Goal: Task Accomplishment & Management: Manage account settings

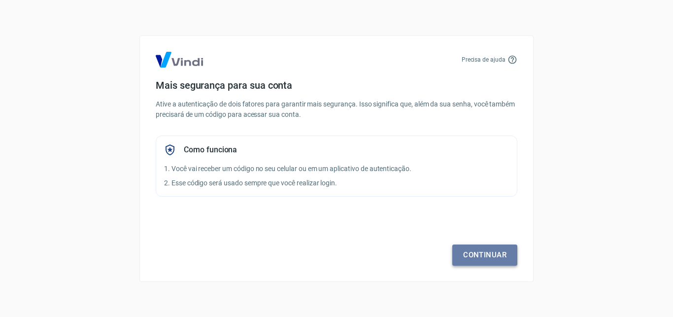
click at [491, 255] on link "Continuar" at bounding box center [485, 255] width 65 height 21
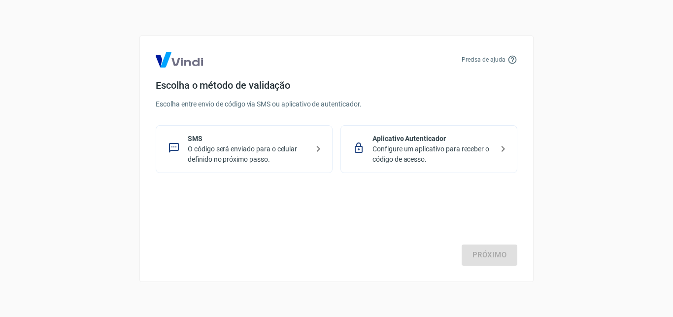
click at [263, 147] on p "O código será enviado para o celular definido no próximo passo." at bounding box center [248, 154] width 121 height 21
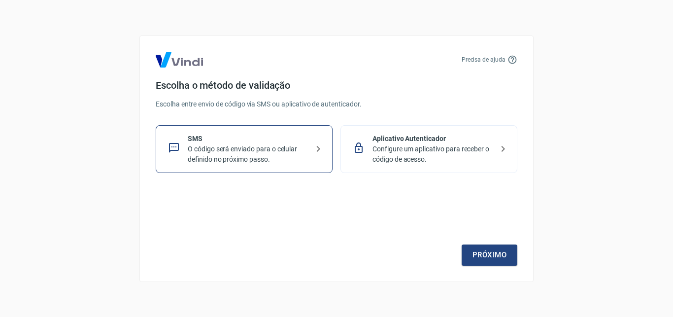
click at [404, 154] on p "Configure um aplicativo para receber o código de acesso." at bounding box center [433, 154] width 121 height 21
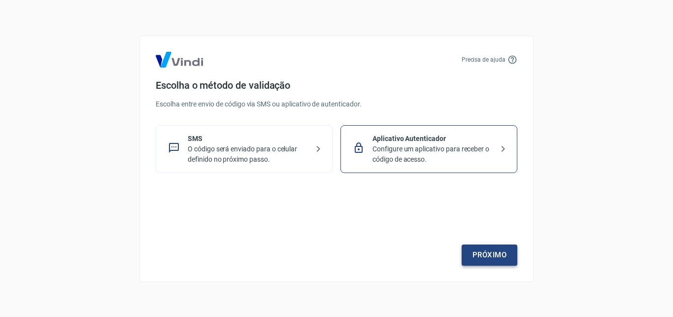
click at [482, 250] on link "Próximo" at bounding box center [490, 255] width 56 height 21
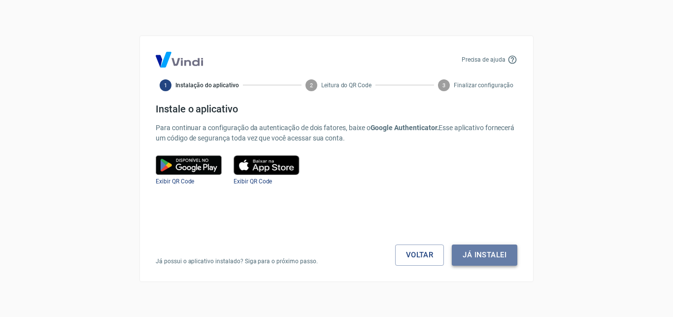
click at [485, 257] on button "Já instalei" at bounding box center [485, 255] width 66 height 21
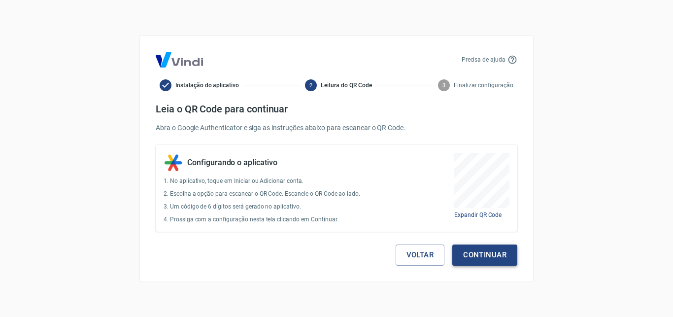
click at [504, 246] on button "Continuar" at bounding box center [485, 255] width 65 height 21
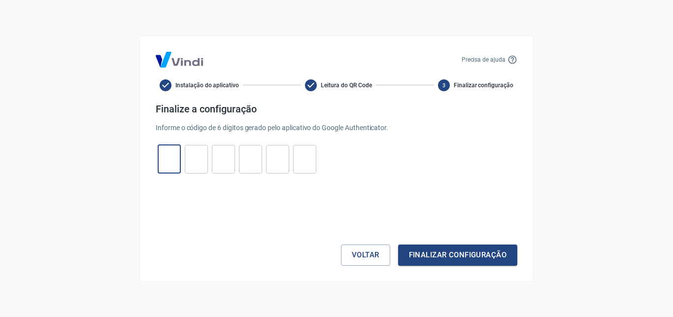
click at [165, 163] on input "tel" at bounding box center [169, 158] width 23 height 21
type input "5"
type input "4"
type input "8"
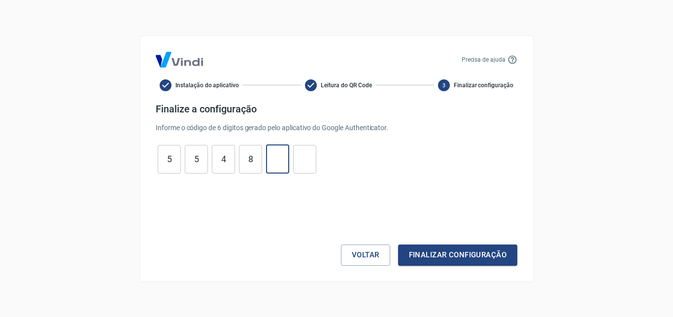
type input "3"
type input "1"
click at [436, 246] on button "Finalizar configuração" at bounding box center [457, 255] width 119 height 21
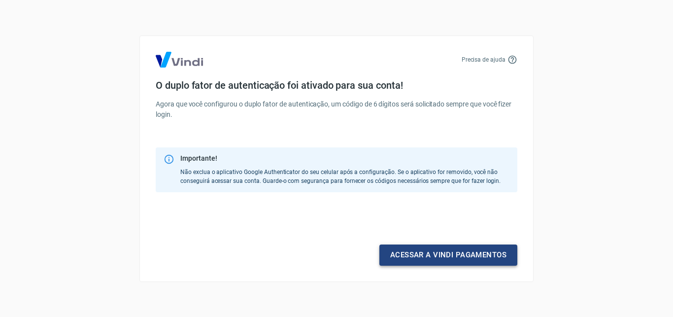
click at [439, 254] on link "Acessar a Vindi pagamentos" at bounding box center [449, 255] width 138 height 21
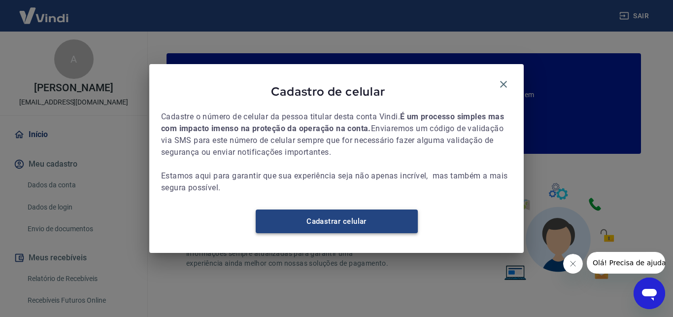
click at [371, 218] on link "Cadastrar celular" at bounding box center [337, 222] width 162 height 24
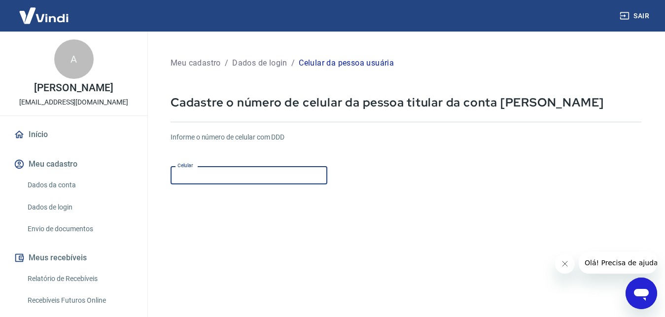
click at [213, 176] on input "Celular" at bounding box center [249, 175] width 157 height 18
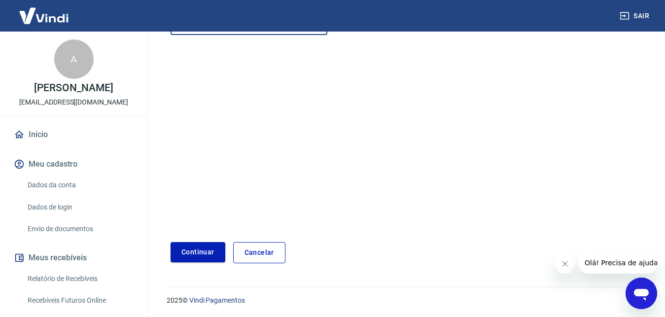
scroll to position [150, 0]
type input "(19) 98892-6048"
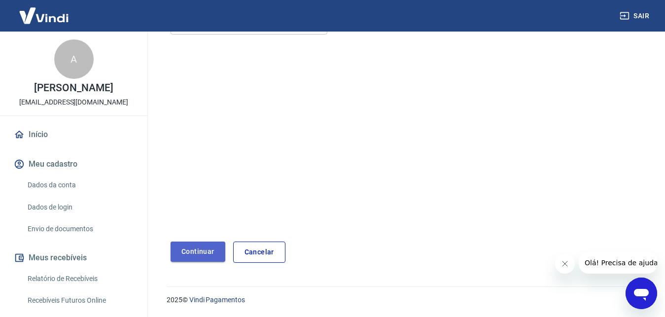
click at [206, 253] on button "Continuar" at bounding box center [198, 252] width 55 height 20
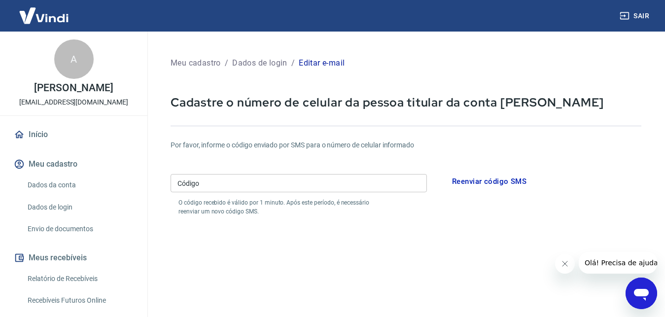
click at [237, 177] on input "Código" at bounding box center [299, 183] width 256 height 18
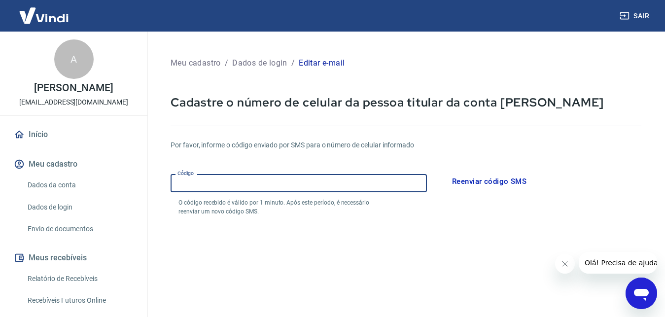
click at [254, 178] on input "Código" at bounding box center [299, 183] width 256 height 18
click at [255, 178] on input "Código" at bounding box center [299, 183] width 256 height 18
type input "636486"
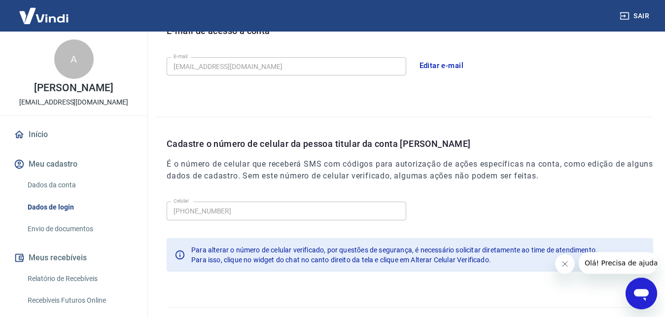
scroll to position [315, 0]
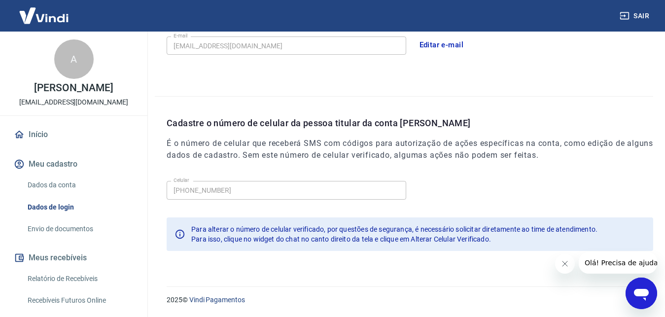
click at [568, 265] on button "Fechar mensagem da empresa" at bounding box center [565, 264] width 20 height 20
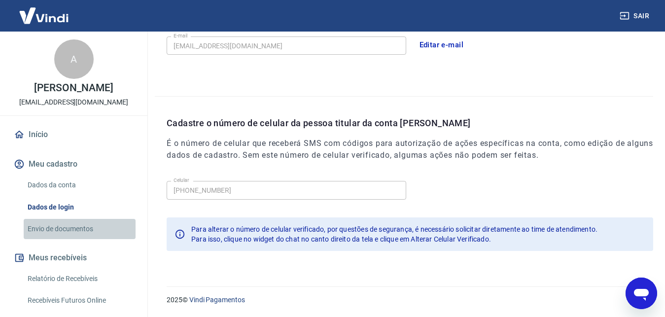
click at [82, 226] on link "Envio de documentos" at bounding box center [80, 229] width 112 height 20
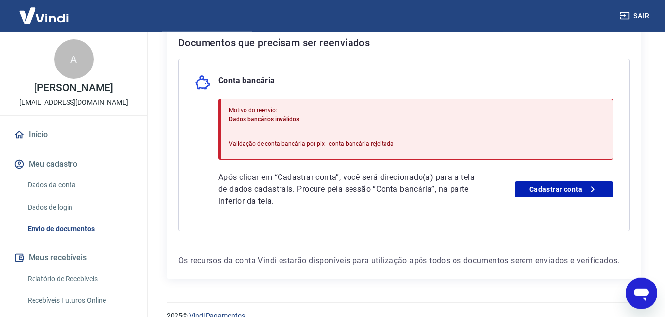
scroll to position [233, 0]
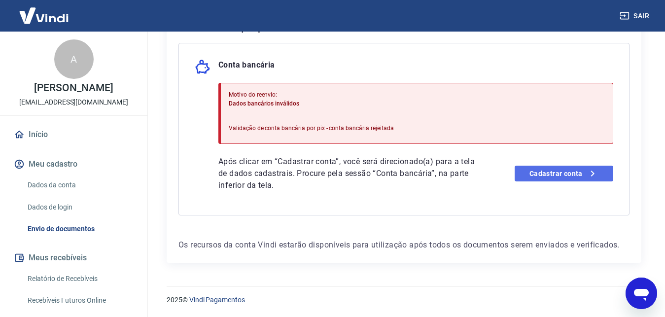
click at [553, 168] on link "Cadastrar conta" at bounding box center [564, 174] width 99 height 16
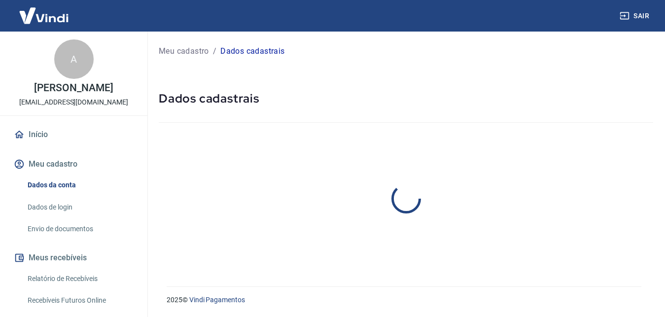
select select "SP"
select select "business"
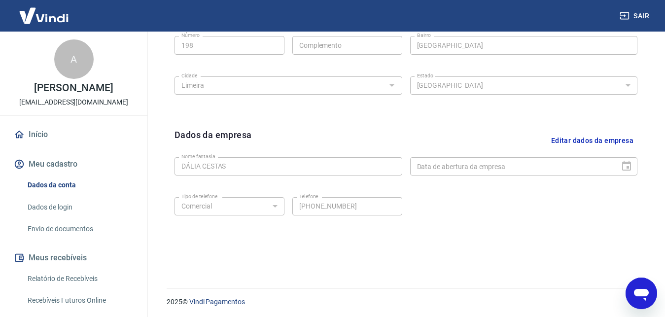
scroll to position [394, 0]
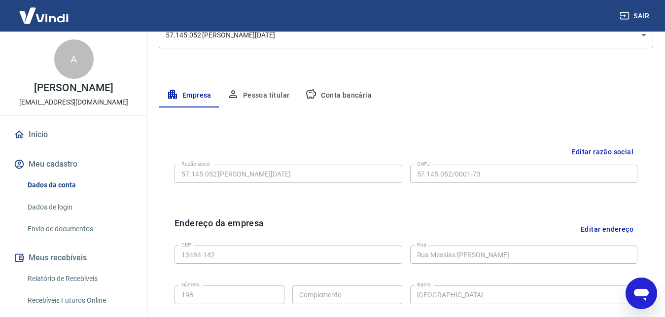
click at [294, 95] on button "Pessoa titular" at bounding box center [258, 96] width 78 height 24
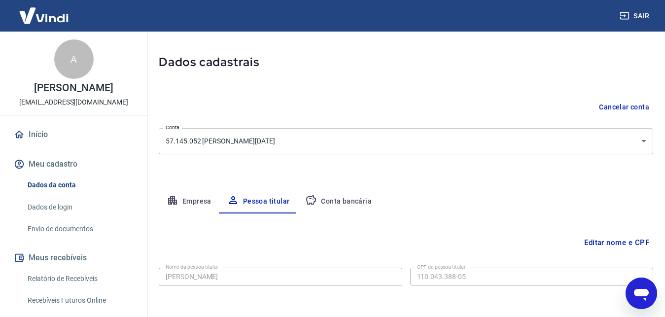
scroll to position [77, 0]
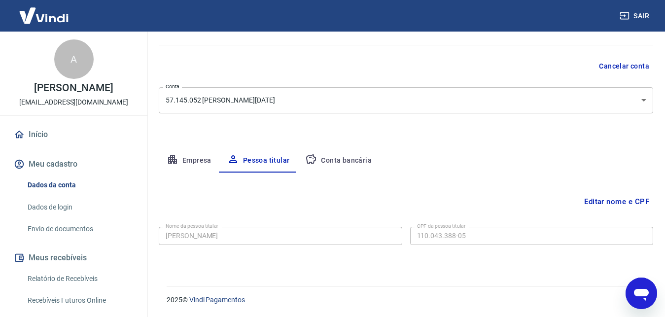
click at [350, 157] on button "Conta bancária" at bounding box center [338, 161] width 82 height 24
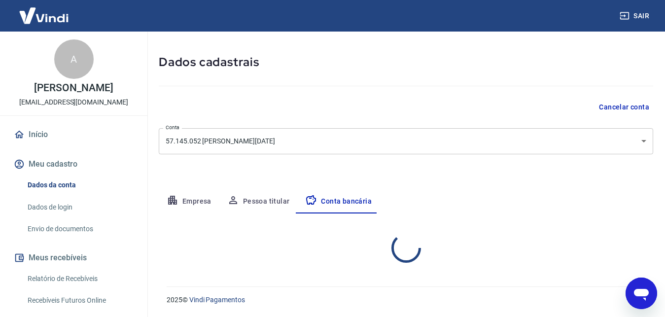
select select "1"
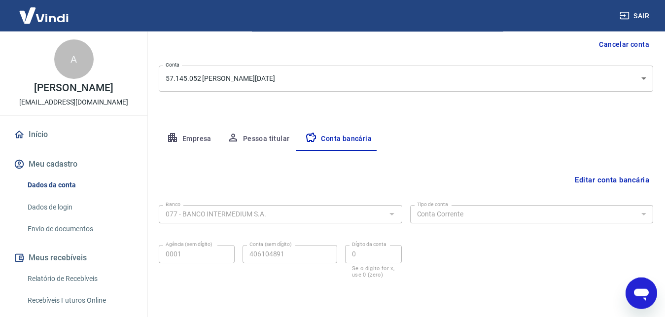
scroll to position [132, 0]
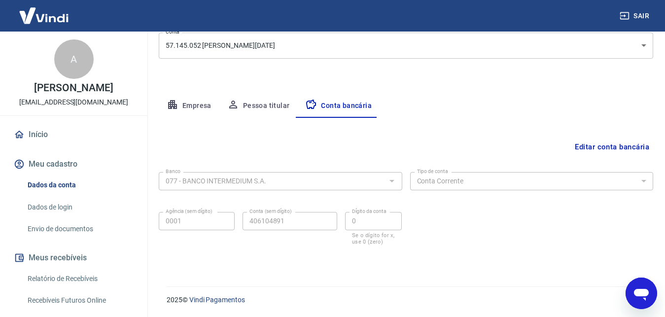
click at [71, 228] on link "Envio de documentos" at bounding box center [80, 229] width 112 height 20
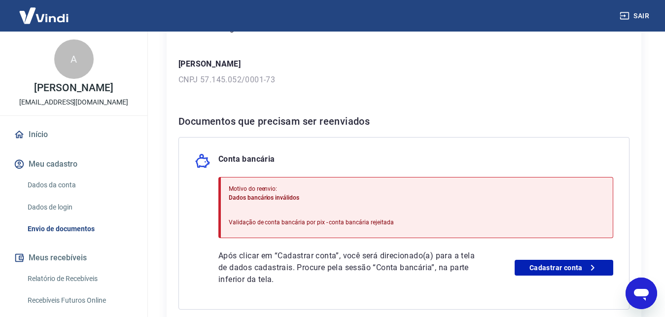
scroll to position [151, 0]
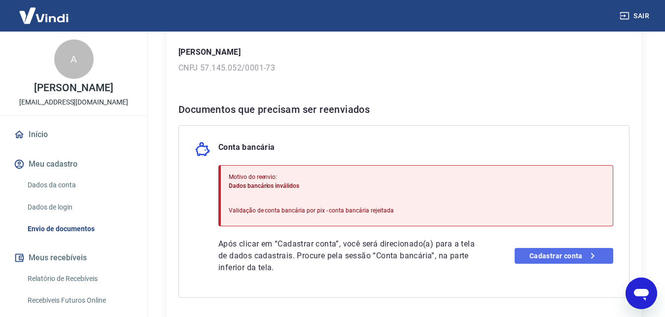
click at [528, 249] on link "Cadastrar conta" at bounding box center [564, 256] width 99 height 16
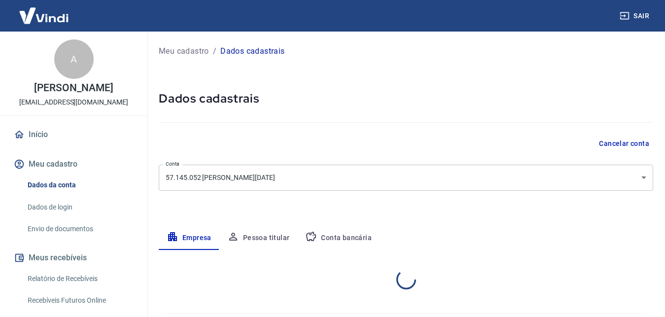
select select "SP"
select select "business"
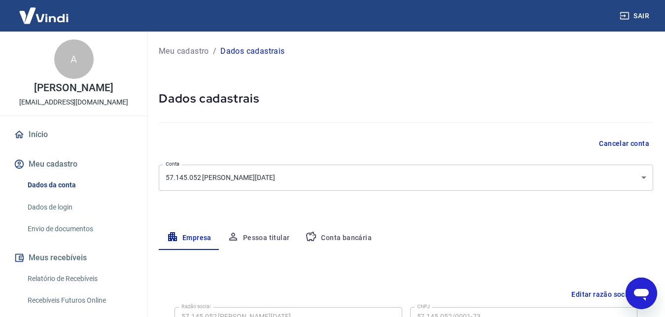
click at [353, 226] on button "Conta bancária" at bounding box center [338, 238] width 82 height 24
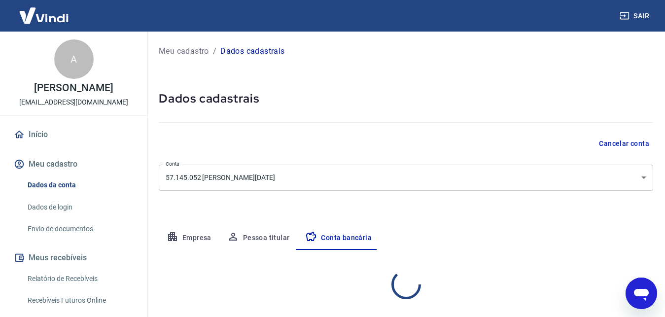
click at [354, 230] on button "Conta bancária" at bounding box center [338, 238] width 82 height 24
select select "1"
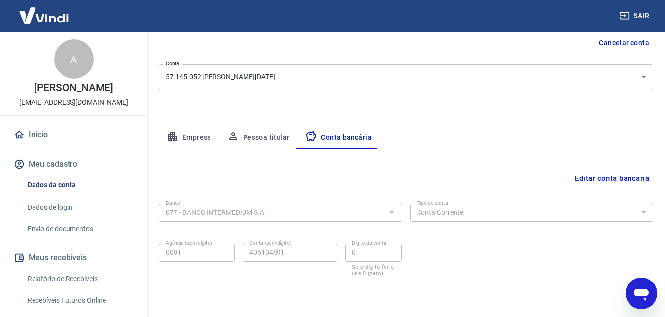
click at [604, 182] on button "Editar conta bancária" at bounding box center [612, 178] width 82 height 19
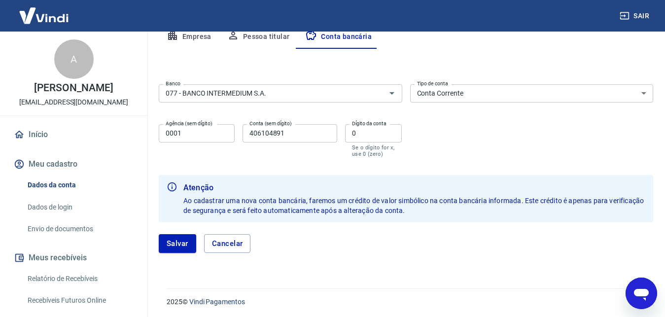
scroll to position [203, 0]
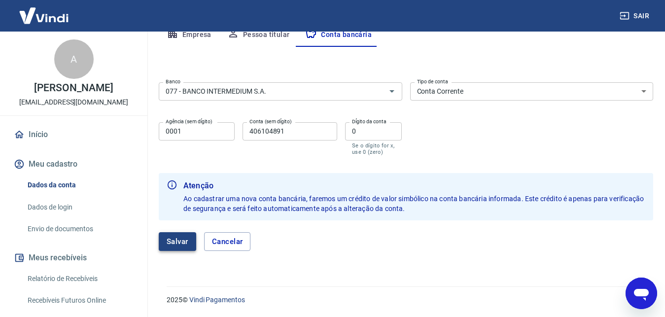
click at [184, 244] on button "Salvar" at bounding box center [177, 241] width 37 height 19
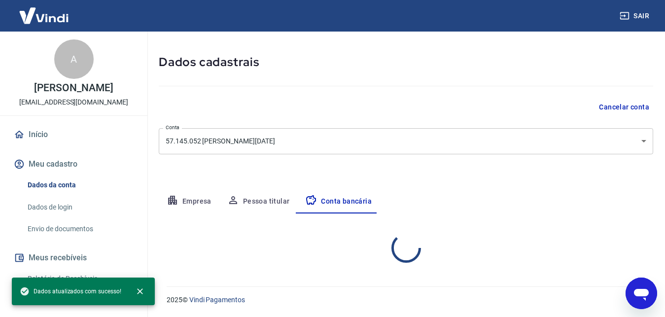
select select "1"
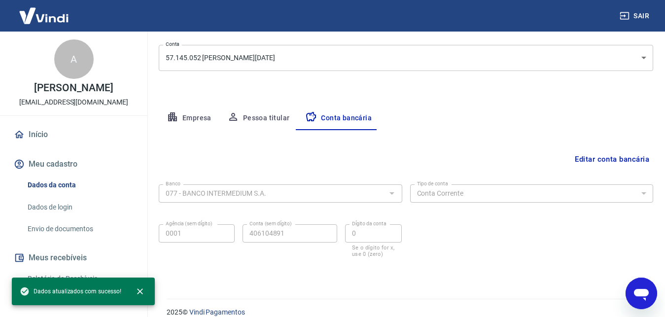
scroll to position [132, 0]
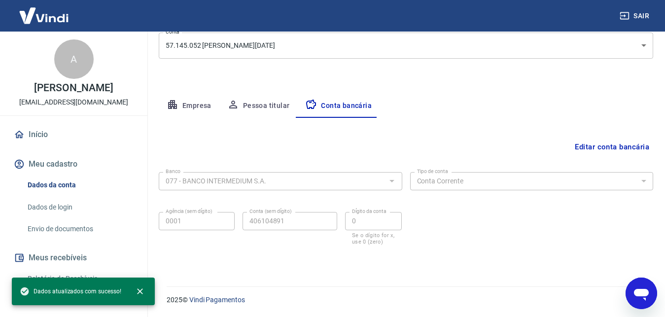
click at [60, 207] on link "Dados de login" at bounding box center [80, 207] width 112 height 20
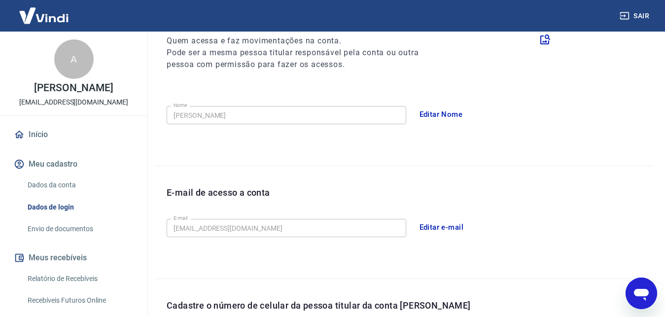
scroll to position [314, 0]
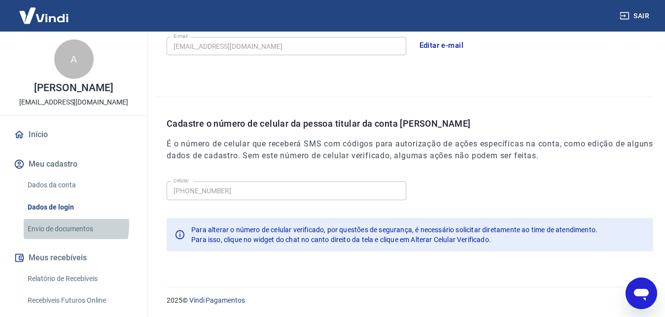
click at [70, 226] on link "Envio de documentos" at bounding box center [80, 229] width 112 height 20
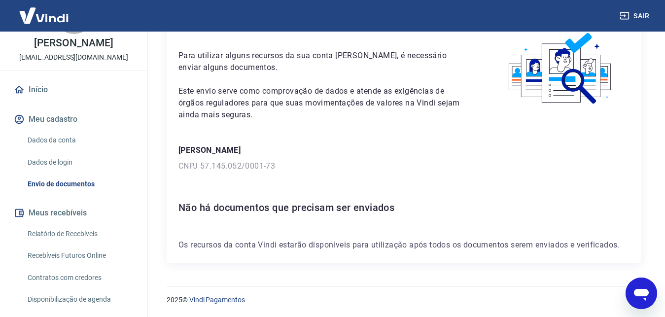
scroll to position [97, 0]
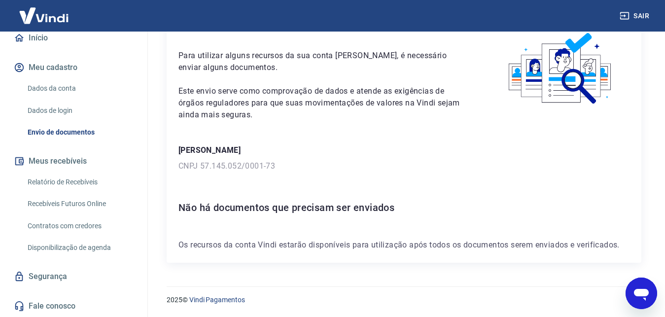
click at [72, 178] on link "Relatório de Recebíveis" at bounding box center [80, 182] width 112 height 20
